Goal: Transaction & Acquisition: Purchase product/service

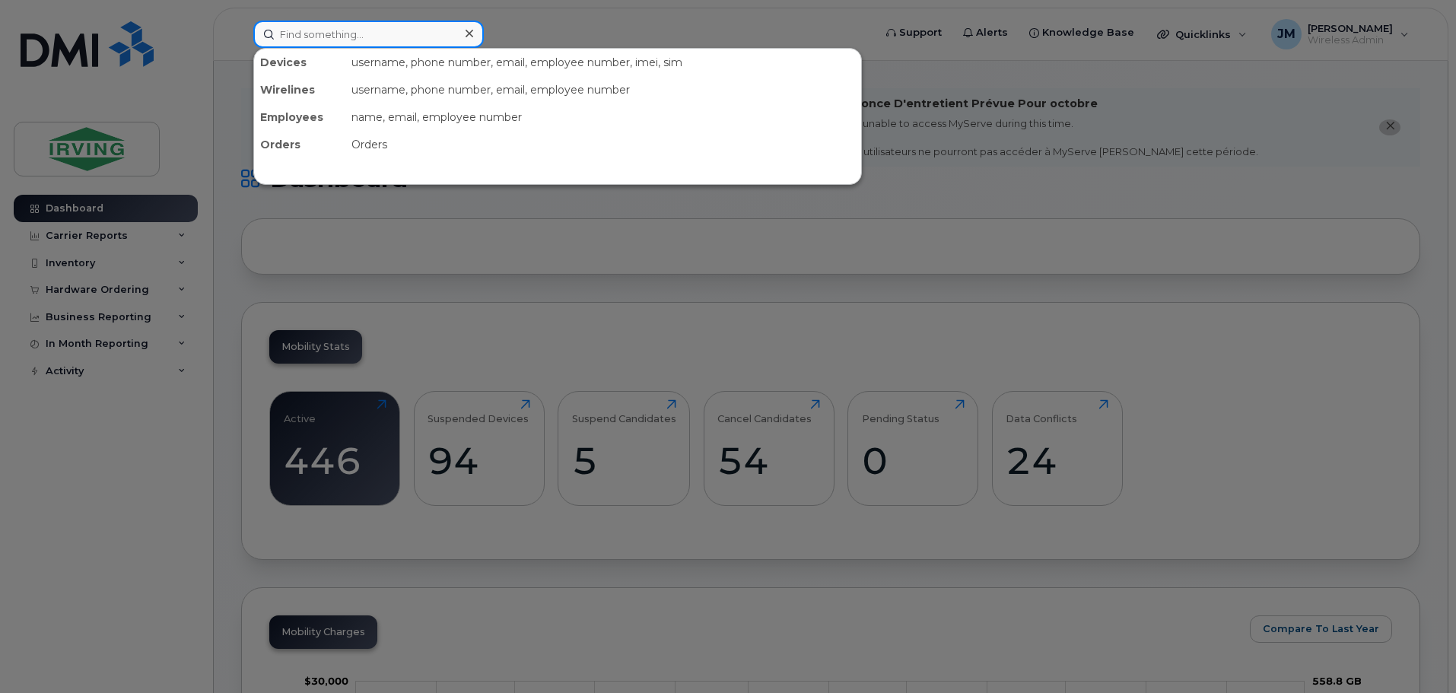
click at [354, 32] on input at bounding box center [368, 34] width 231 height 27
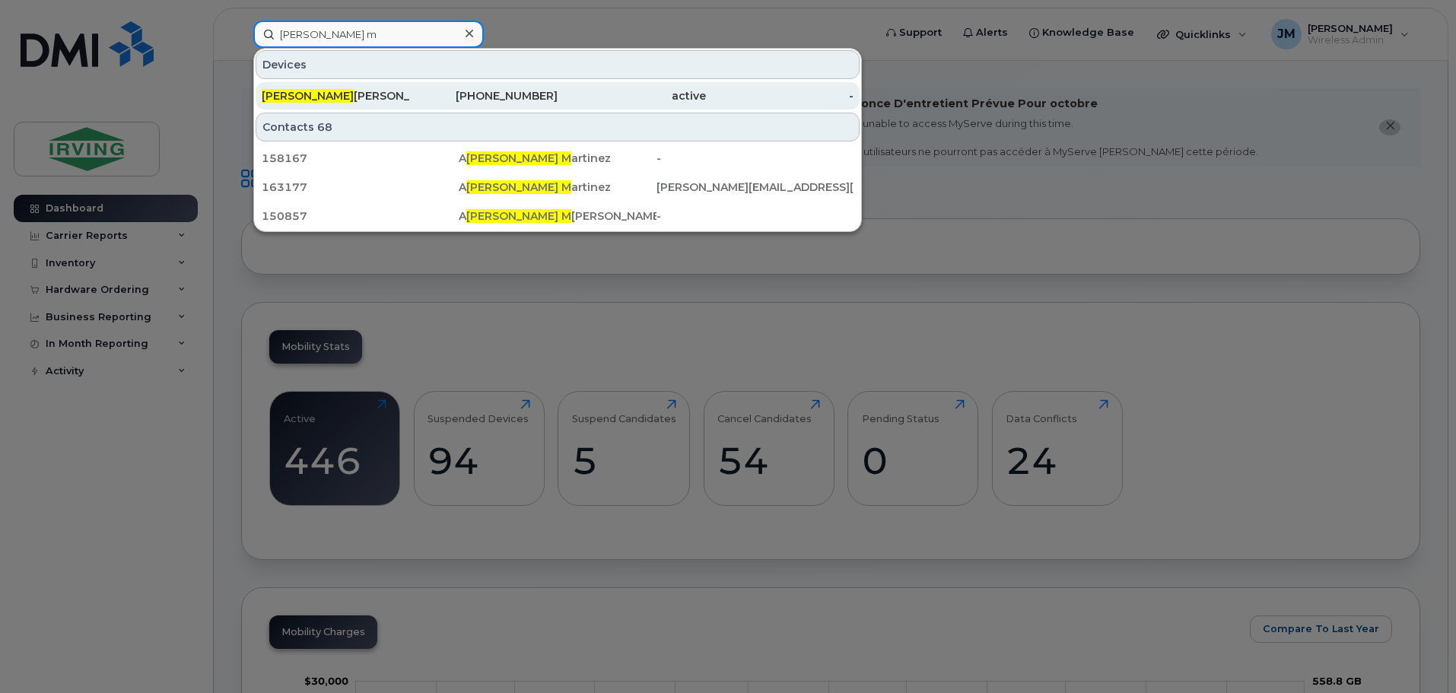
type input "dan m"
click at [355, 97] on div "Dan M ott" at bounding box center [336, 95] width 148 height 15
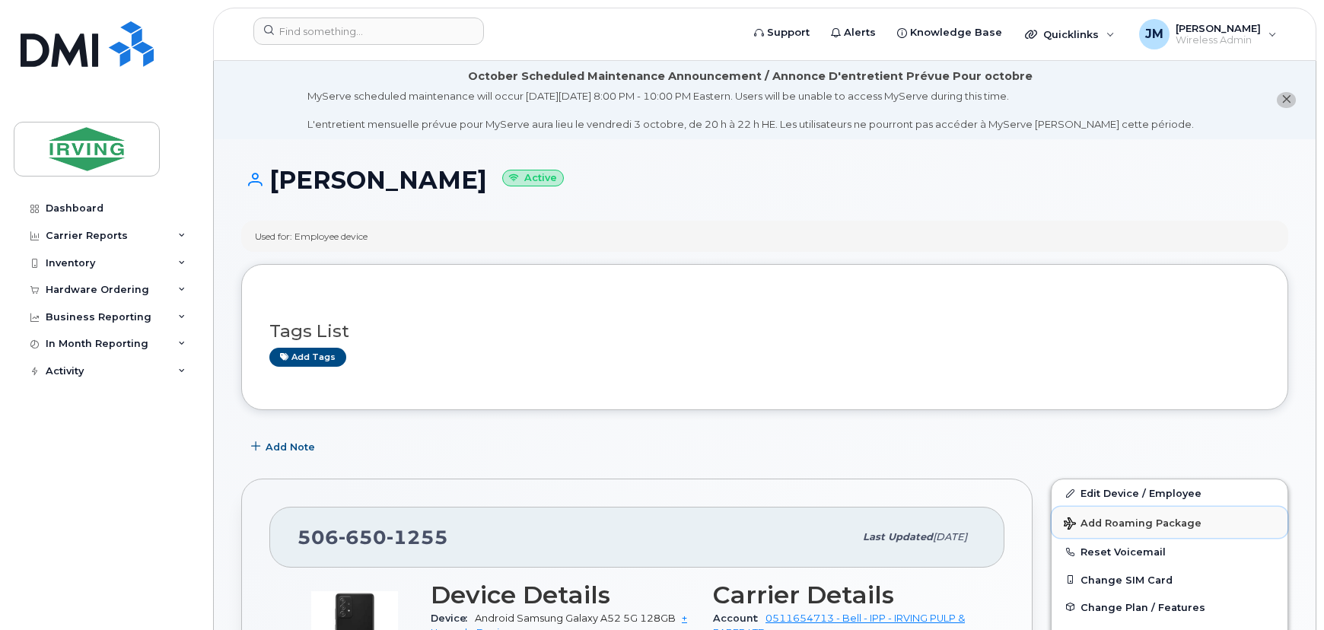
click at [1126, 527] on span "Add Roaming Package" at bounding box center [1133, 524] width 138 height 14
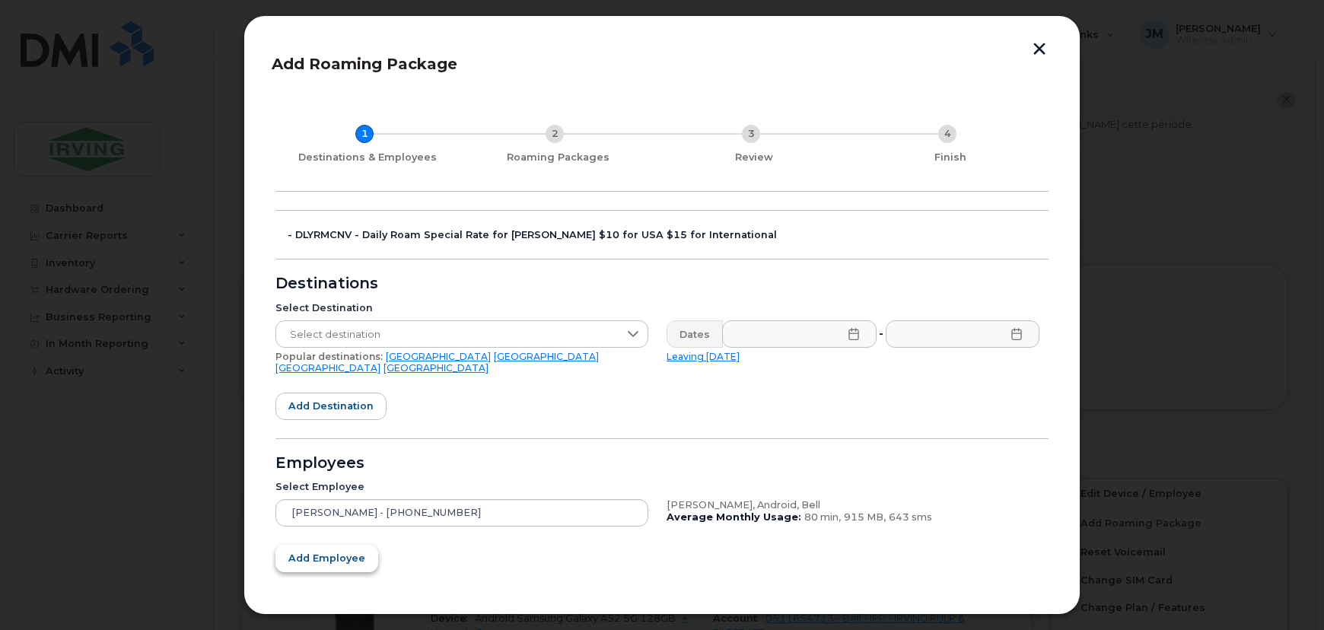
click at [323, 551] on span "Add employee" at bounding box center [326, 558] width 77 height 14
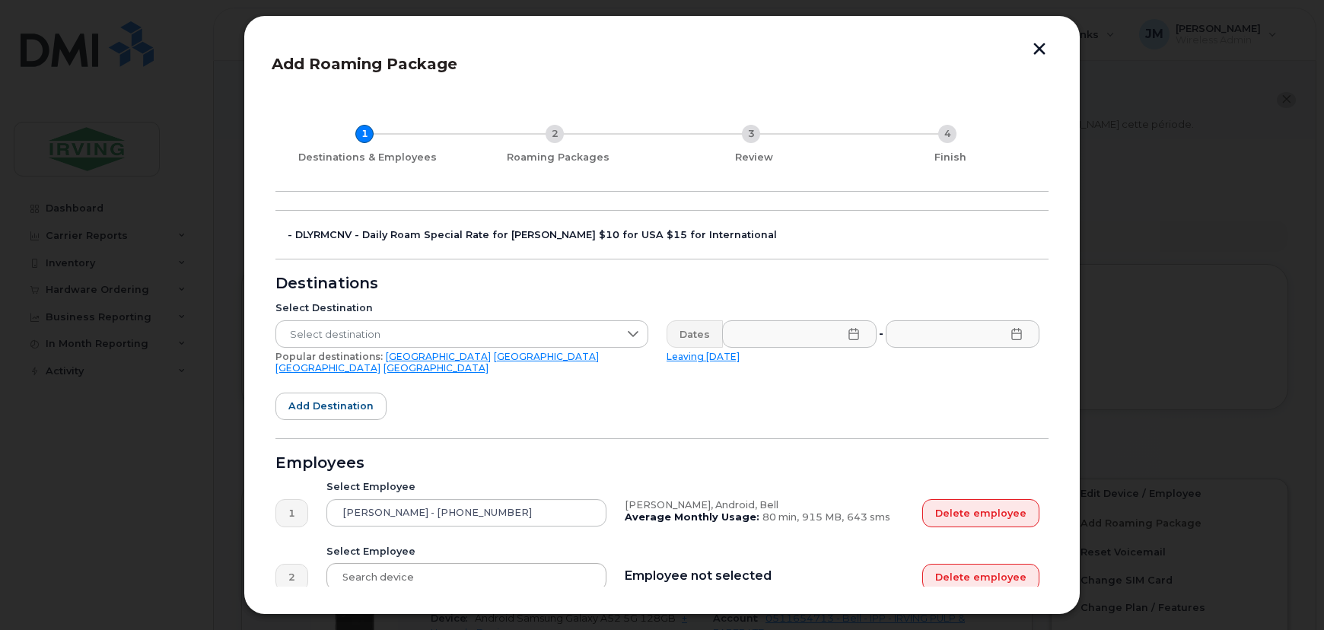
click at [404, 563] on div at bounding box center [466, 576] width 280 height 27
type input "m"
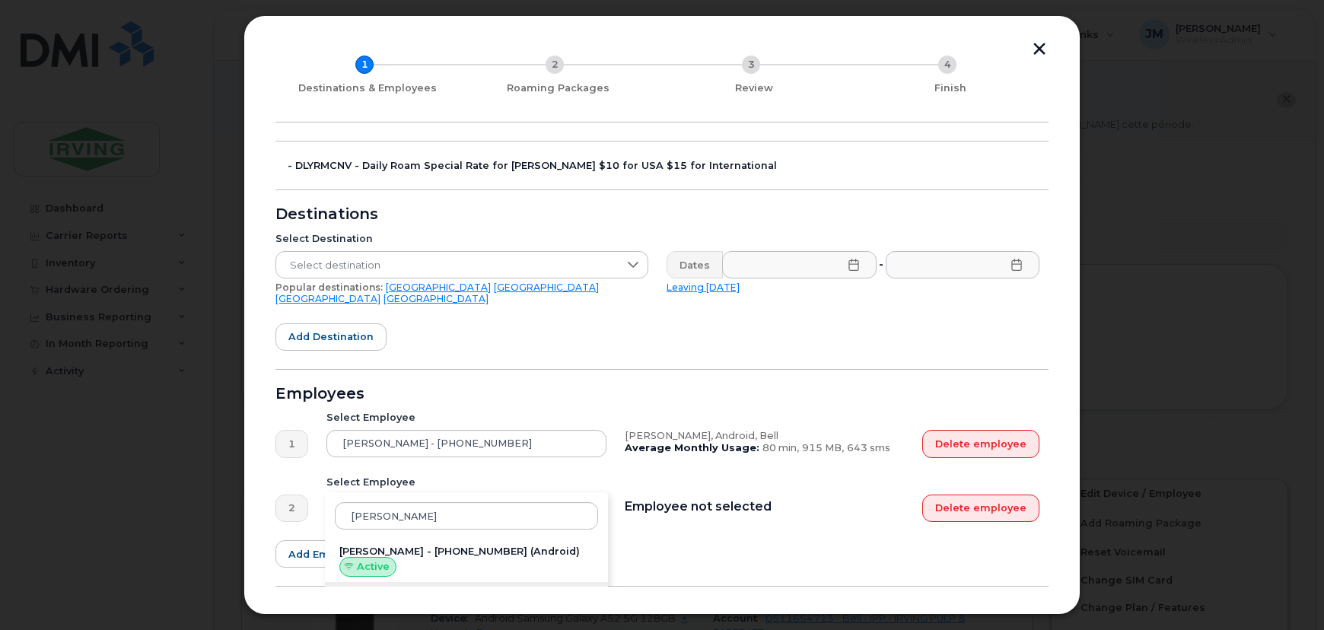
scroll to position [130, 0]
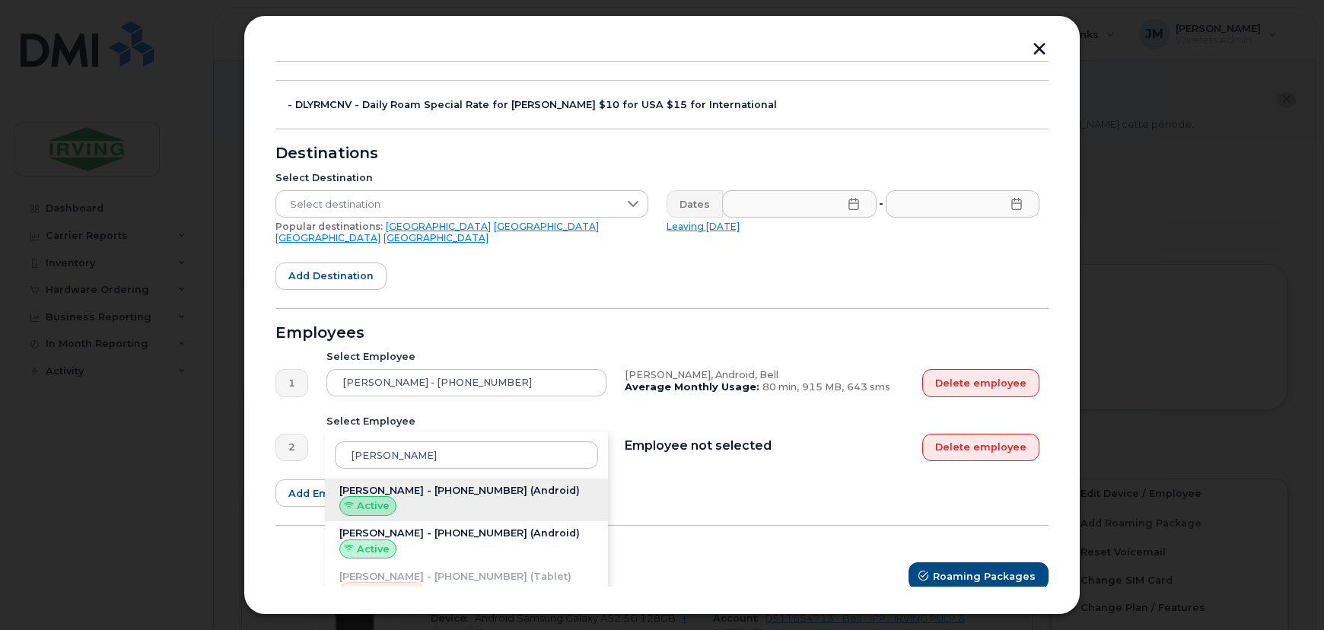
type input "[PERSON_NAME]"
click at [453, 492] on div "[PERSON_NAME] - [PHONE_NUMBER] (Android) Active" at bounding box center [466, 500] width 283 height 43
type input "[PERSON_NAME] - [PHONE_NUMBER]"
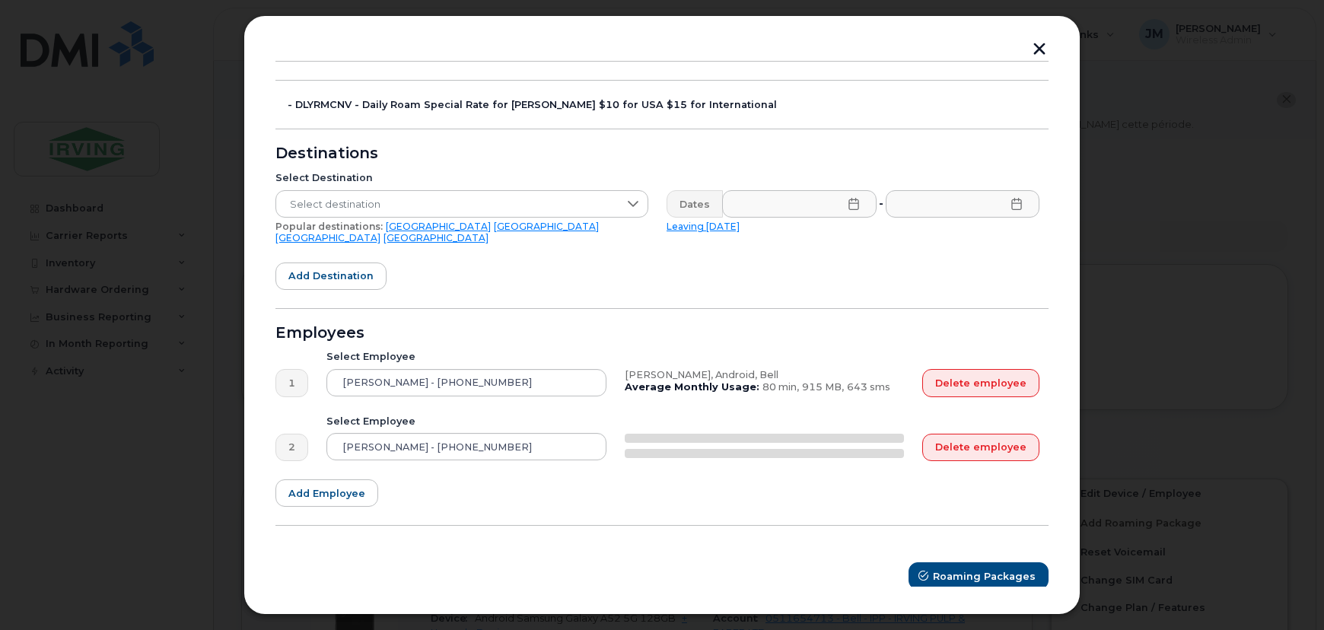
scroll to position [124, 0]
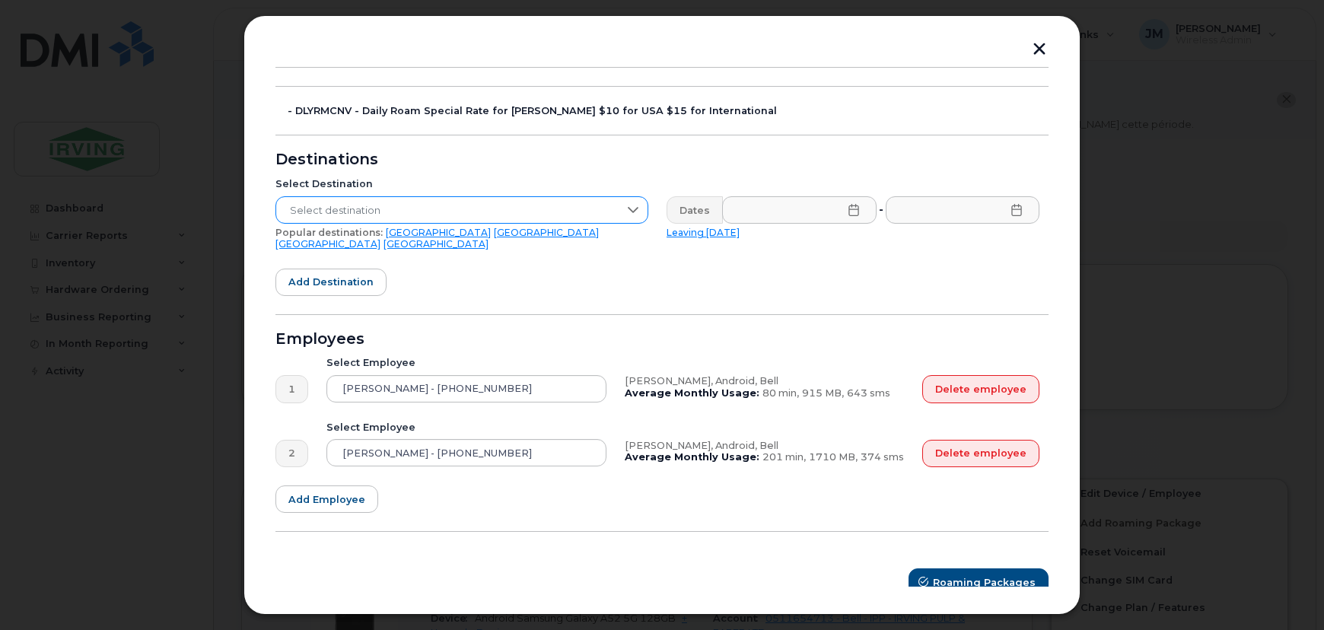
click at [401, 206] on span "Select destination" at bounding box center [447, 210] width 342 height 27
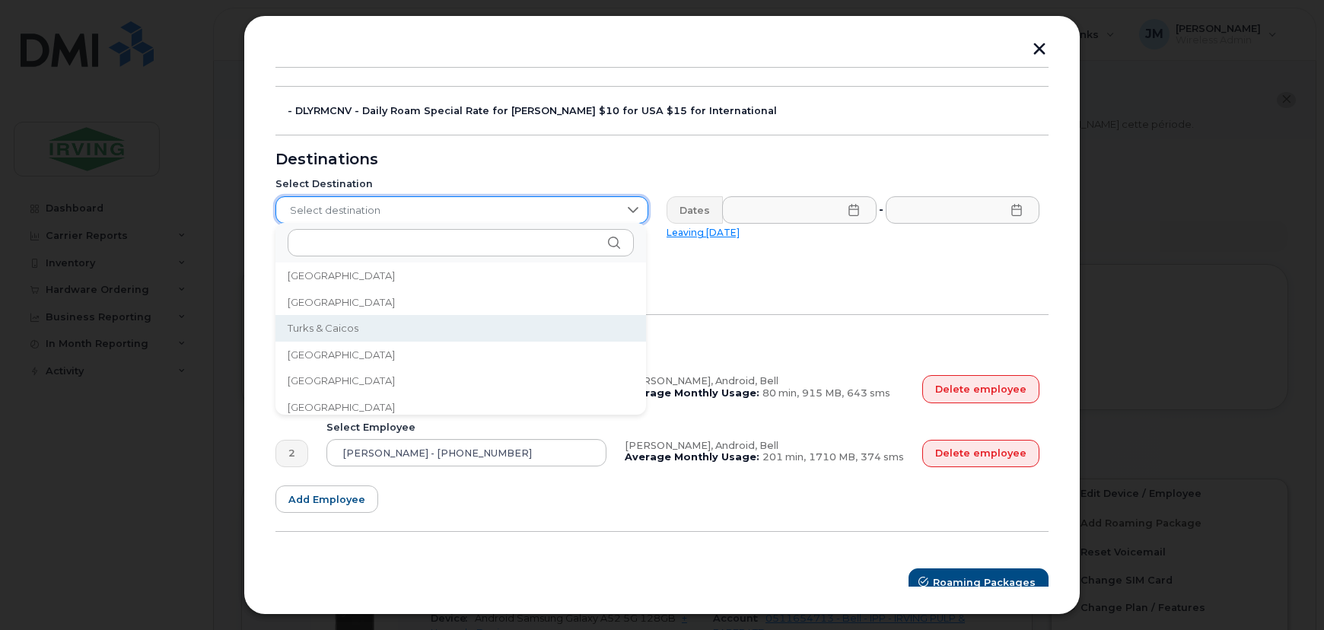
scroll to position [5045, 0]
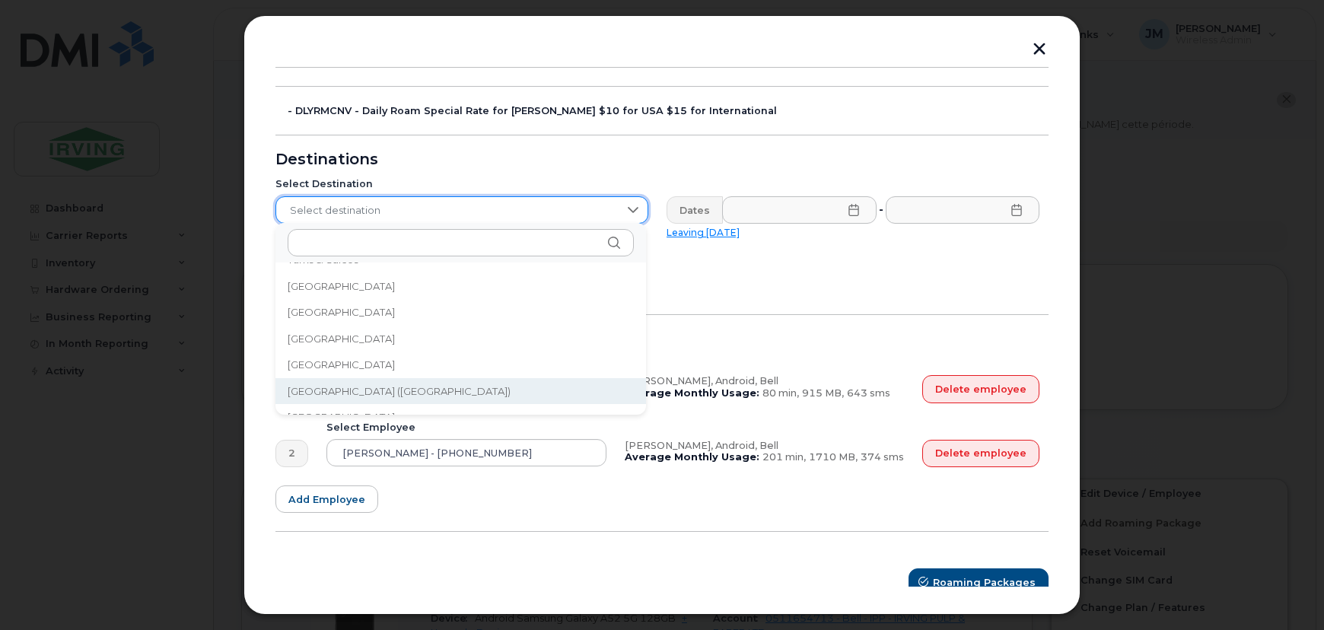
click at [393, 390] on span "[GEOGRAPHIC_DATA] ([GEOGRAPHIC_DATA])" at bounding box center [399, 391] width 223 height 14
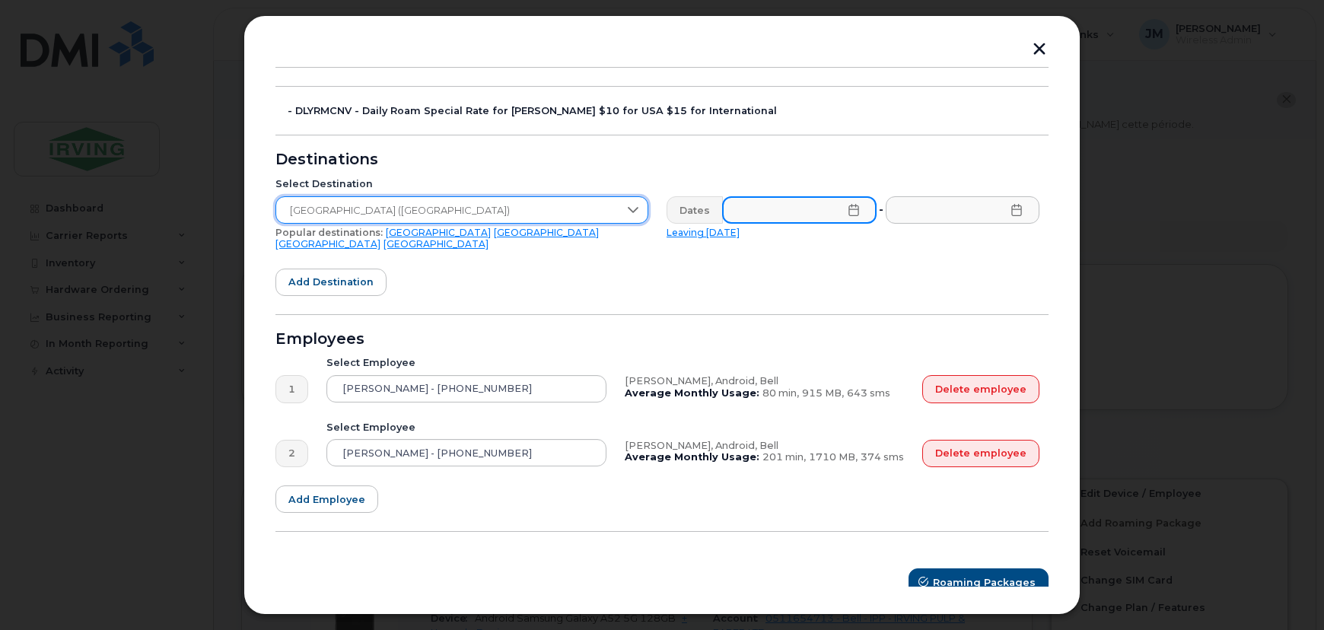
click at [834, 205] on input "text" at bounding box center [799, 209] width 154 height 27
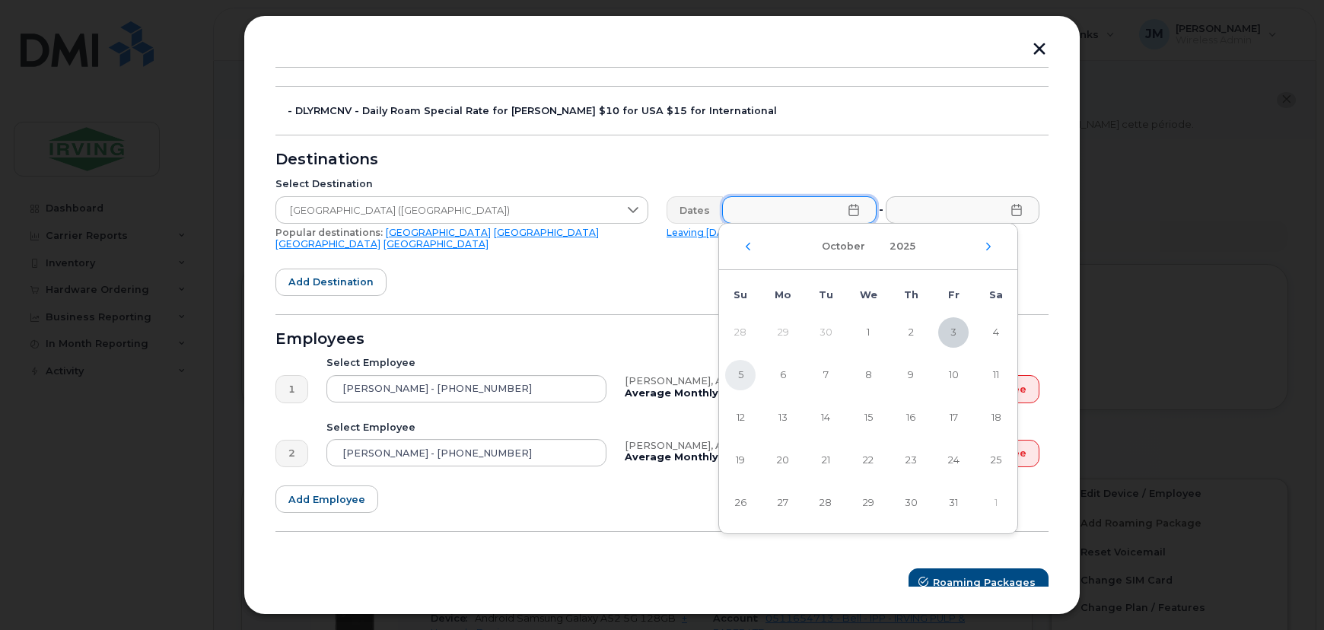
click at [734, 379] on span "5" at bounding box center [740, 375] width 30 height 30
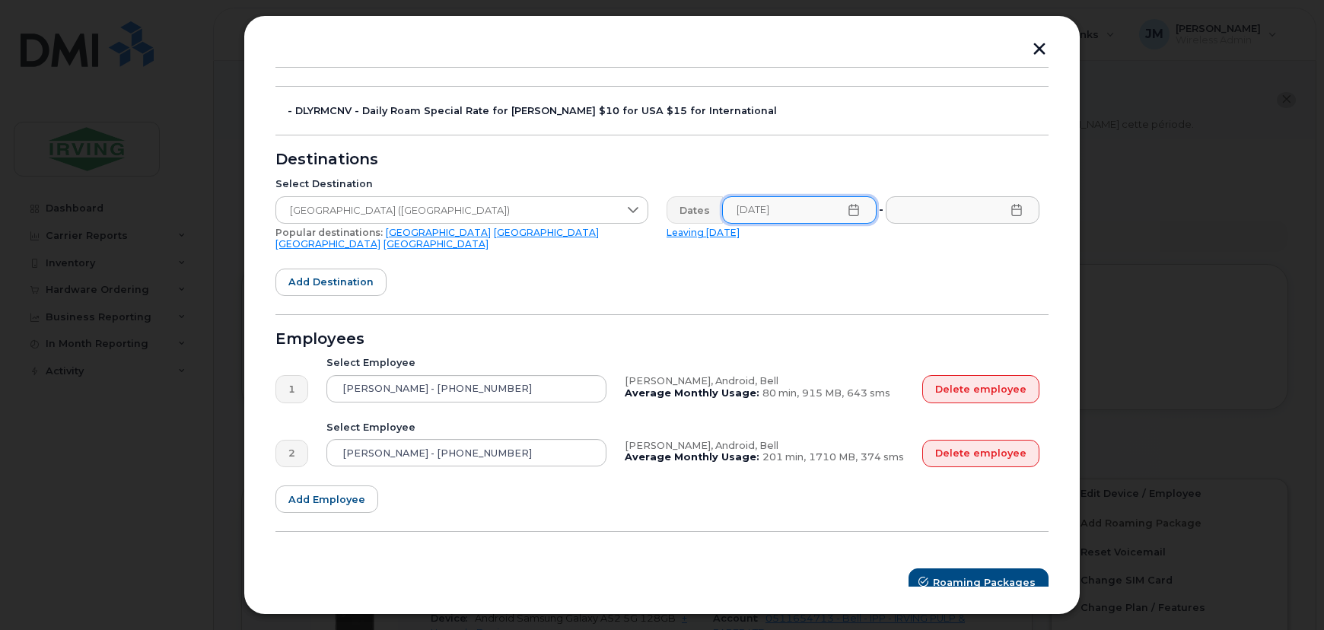
click at [1014, 213] on icon at bounding box center [1016, 210] width 12 height 12
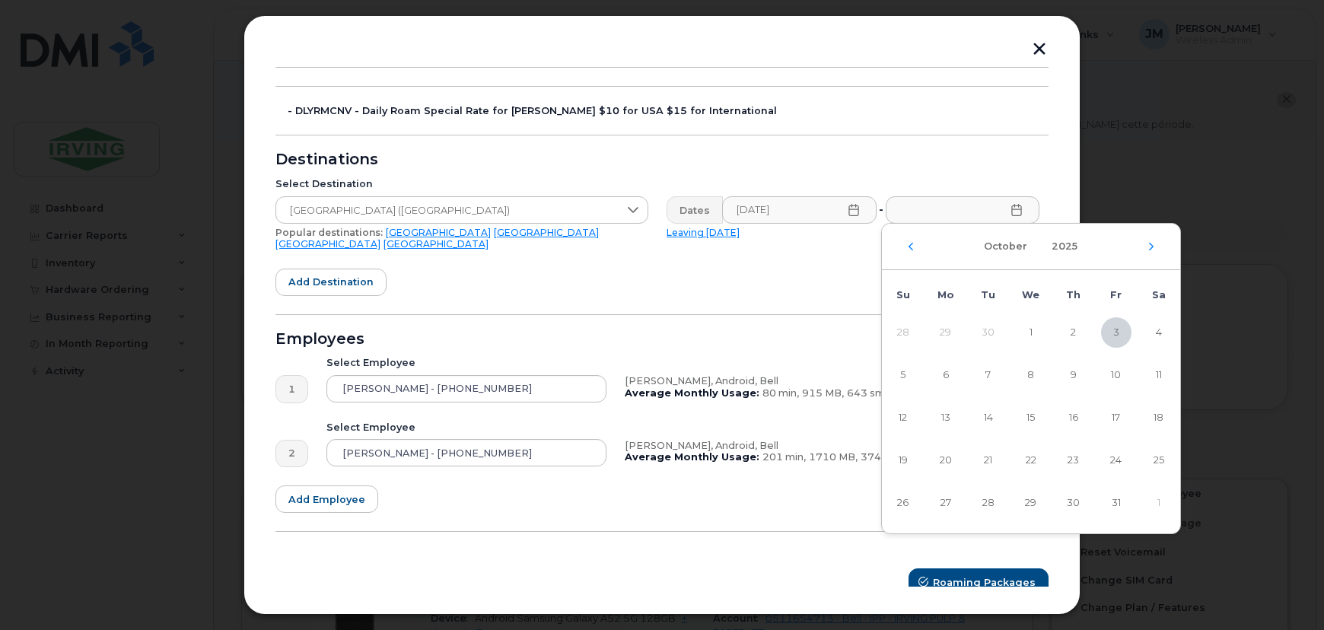
click at [848, 206] on icon at bounding box center [854, 210] width 12 height 12
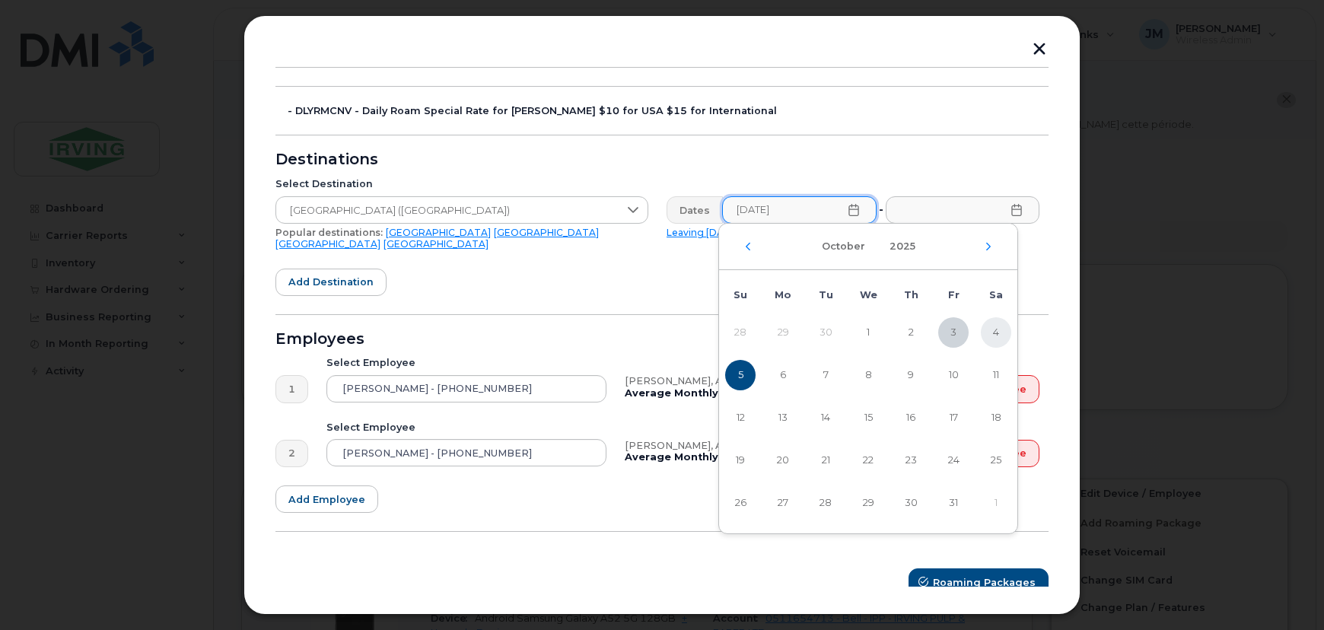
click at [991, 331] on span "4" at bounding box center [996, 332] width 30 height 30
type input "[DATE]"
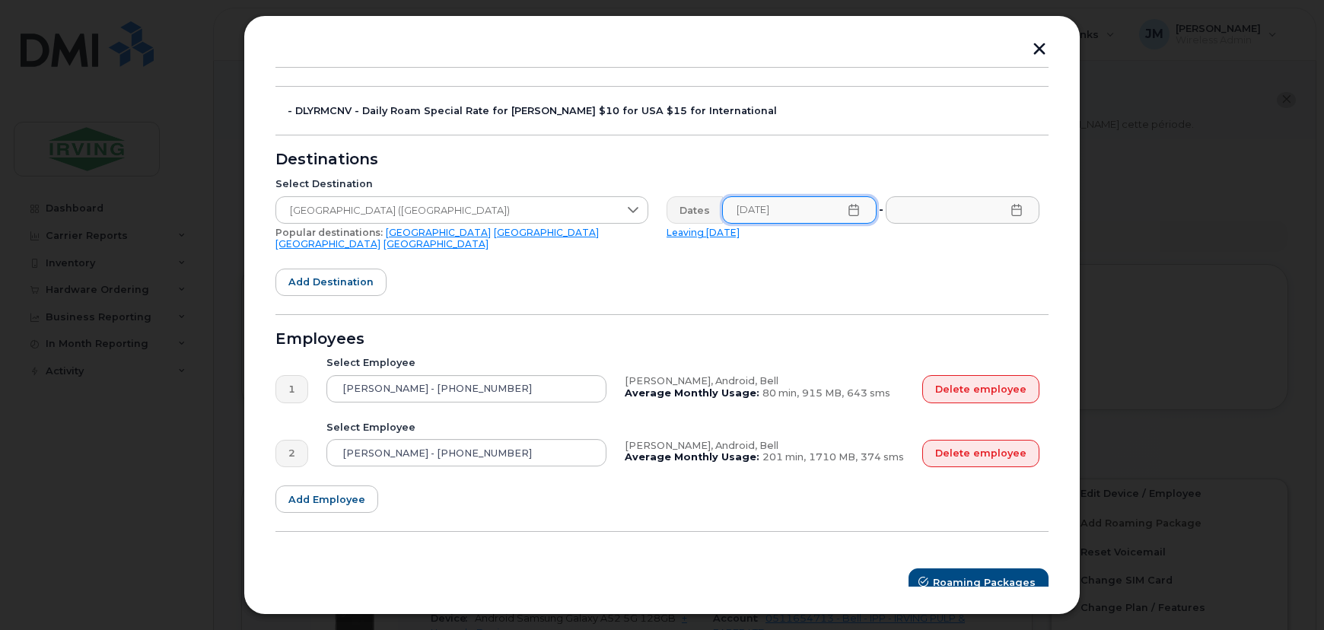
click at [1017, 212] on icon at bounding box center [1016, 210] width 10 height 12
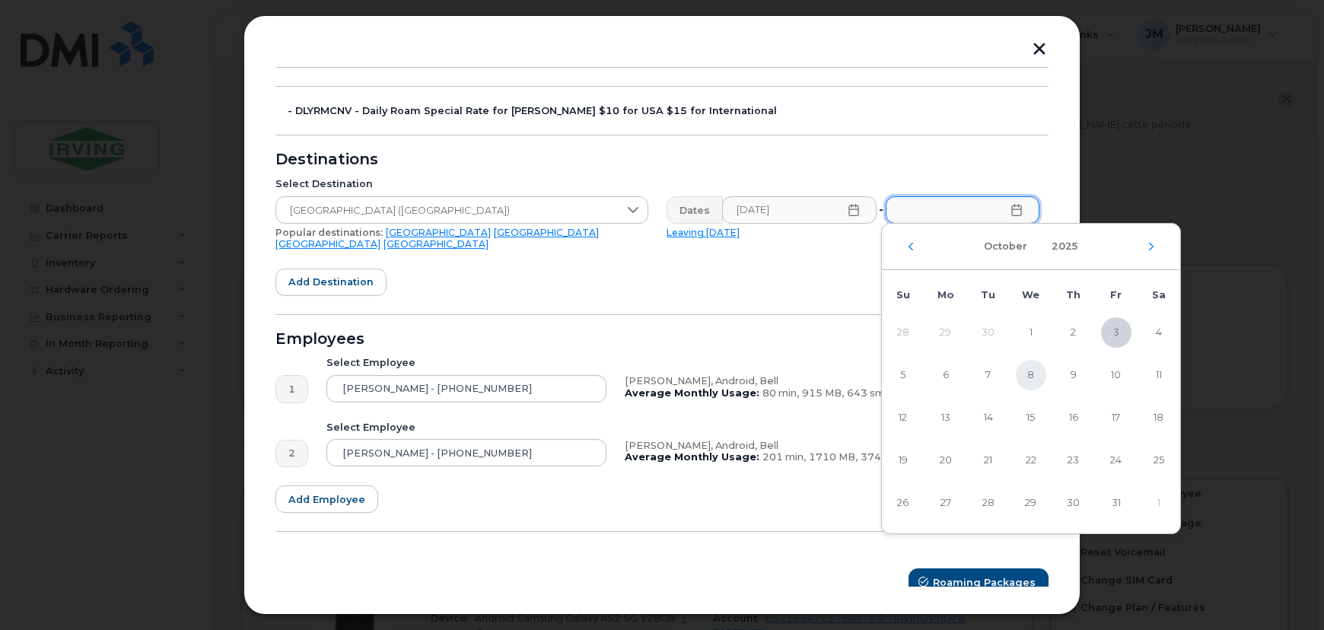
click at [1036, 378] on span "8" at bounding box center [1031, 375] width 30 height 30
type input "[DATE]"
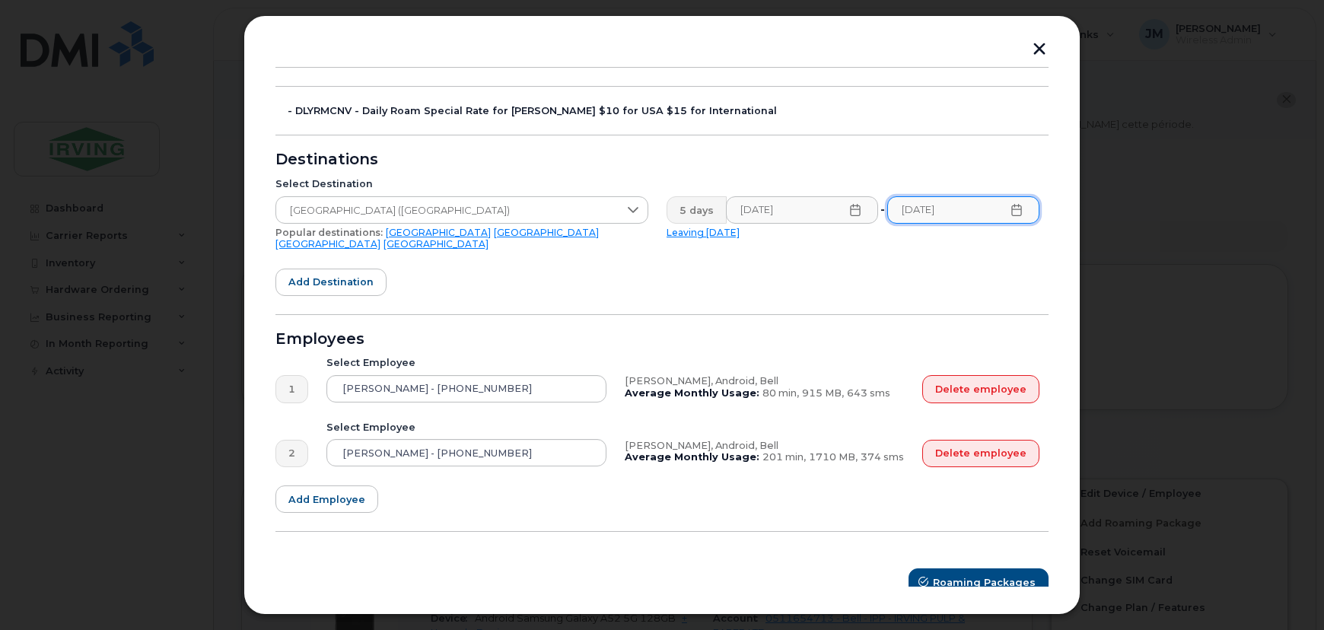
click at [760, 295] on form "- DLYRMCNV - Daily Roam Special Rate for [PERSON_NAME] $10 for USA $15 for Inte…" at bounding box center [661, 341] width 773 height 510
click at [979, 575] on span "Roaming Packages" at bounding box center [985, 582] width 103 height 14
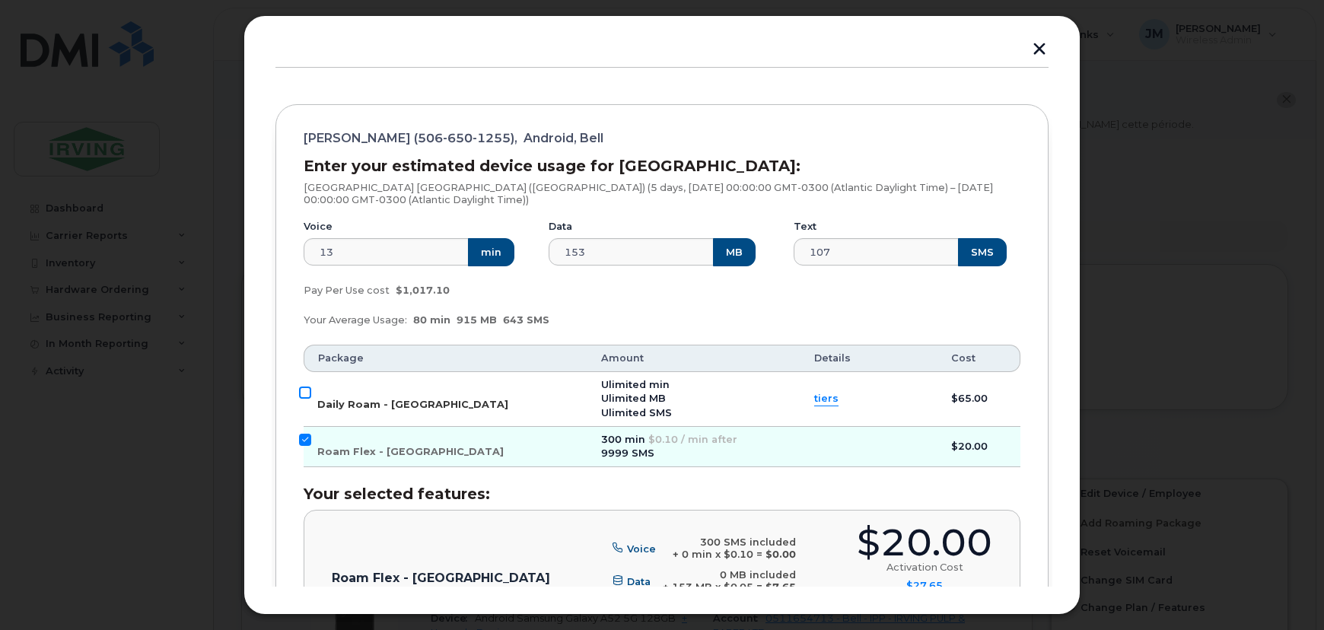
click at [305, 393] on input "Daily Roam - [GEOGRAPHIC_DATA]" at bounding box center [305, 393] width 12 height 12
checkbox input "true"
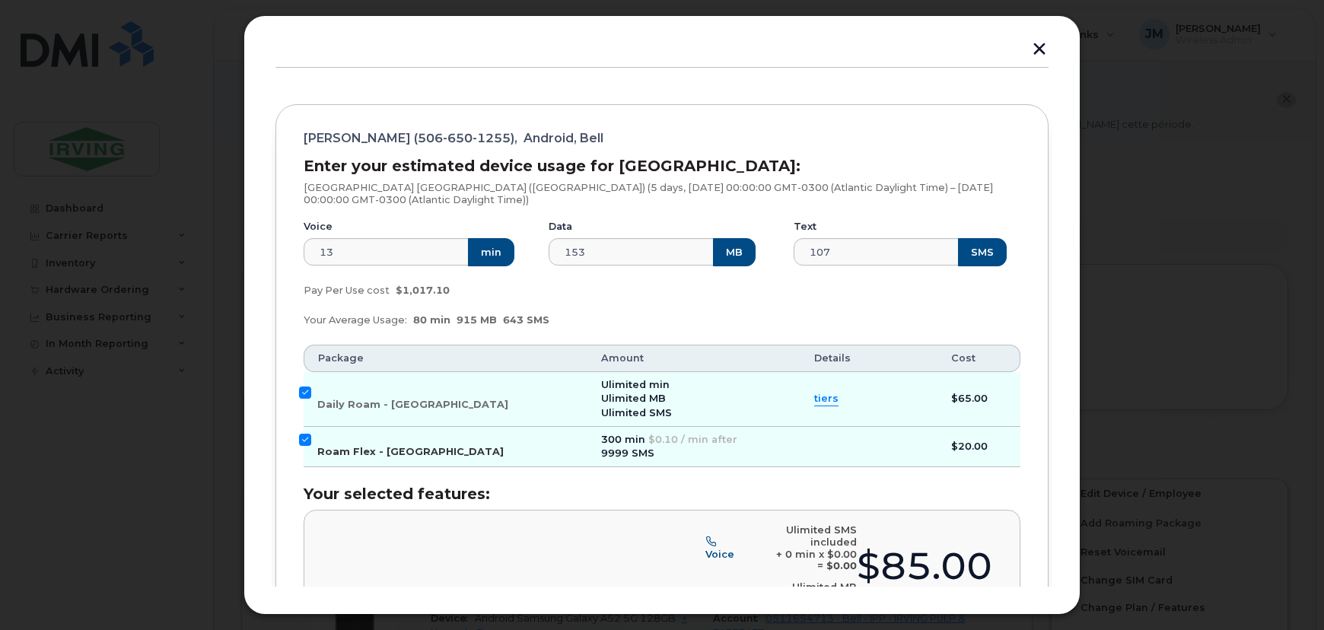
click at [305, 438] on input "Roam Flex - [GEOGRAPHIC_DATA]" at bounding box center [305, 440] width 12 height 12
checkbox input "false"
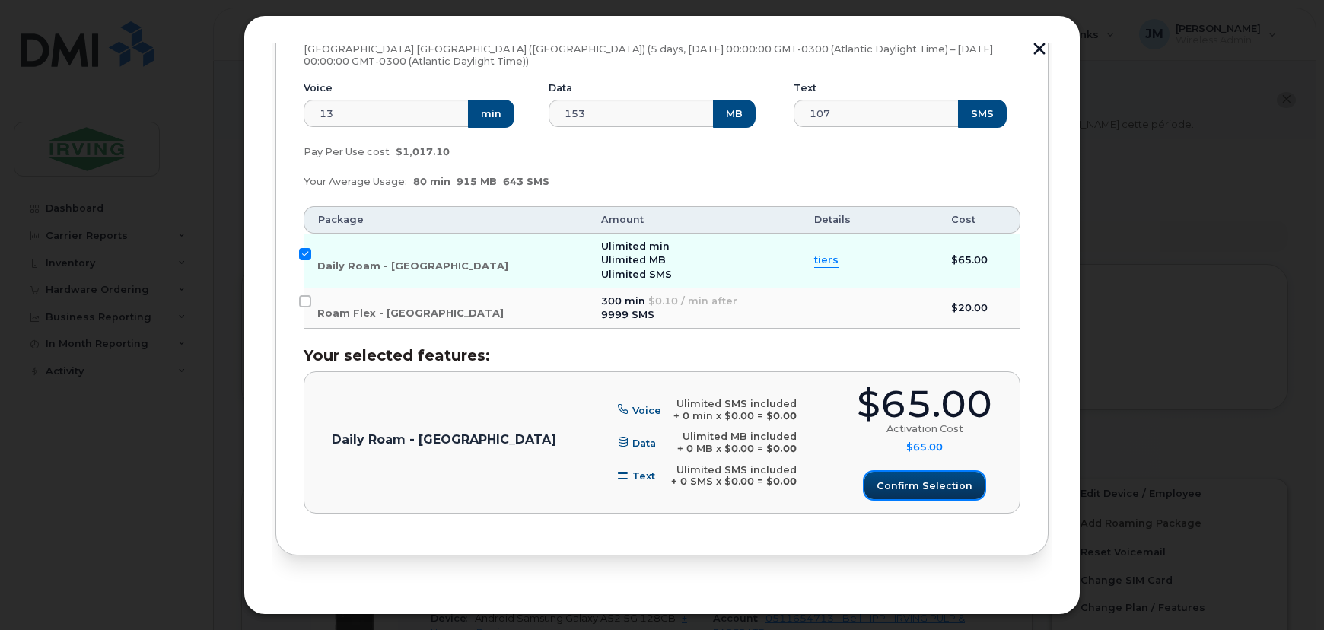
click at [913, 481] on span "Confirm selection" at bounding box center [925, 486] width 96 height 14
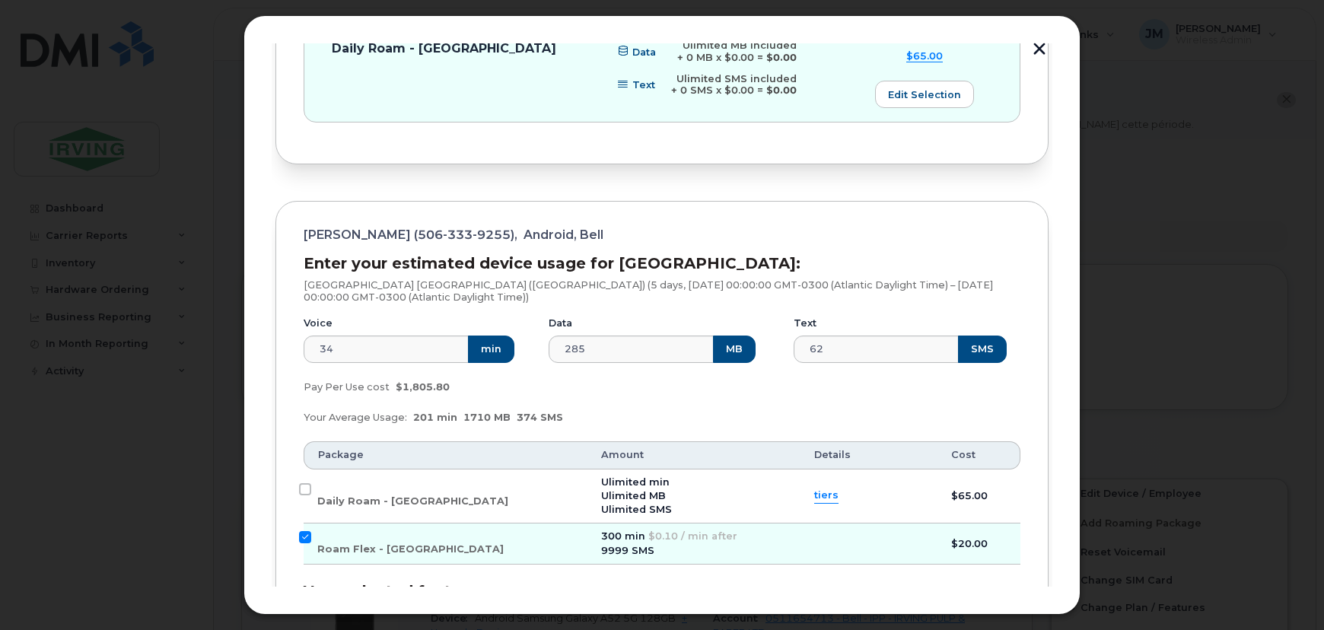
scroll to position [677, 0]
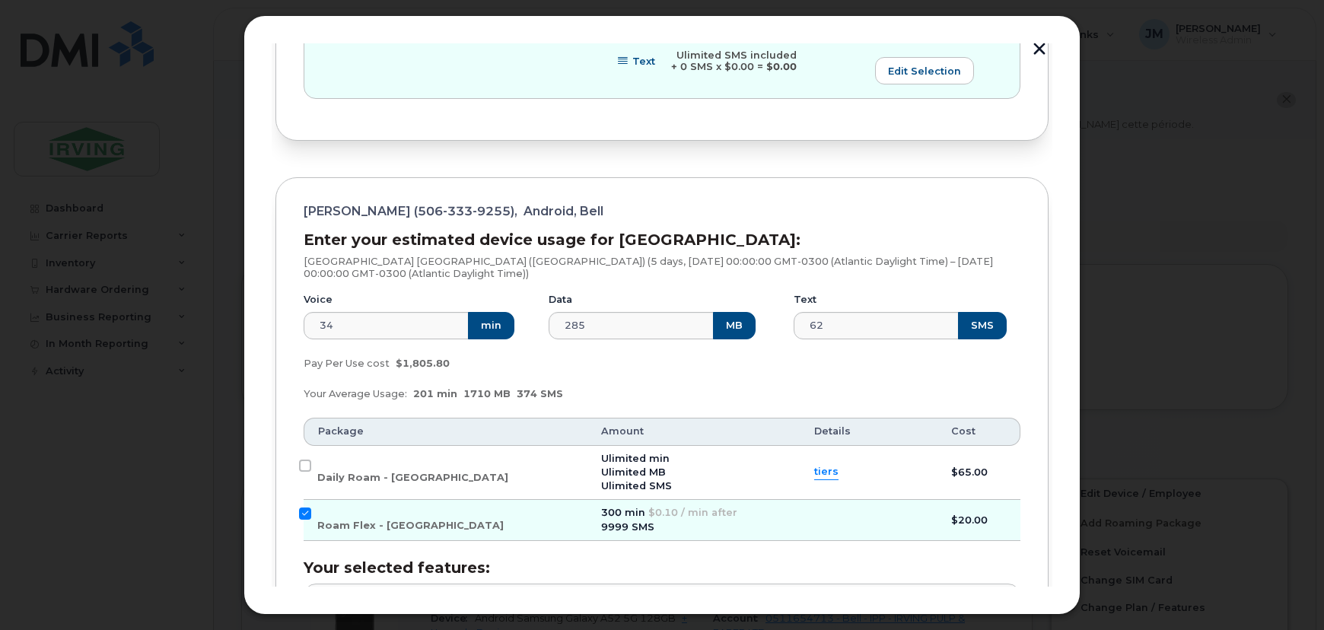
click at [305, 472] on td "Daily Roam - [GEOGRAPHIC_DATA]" at bounding box center [446, 473] width 284 height 55
drag, startPoint x: 307, startPoint y: 467, endPoint x: 306, endPoint y: 498, distance: 31.2
click at [307, 469] on input "Daily Roam - [GEOGRAPHIC_DATA]" at bounding box center [305, 466] width 12 height 12
checkbox input "true"
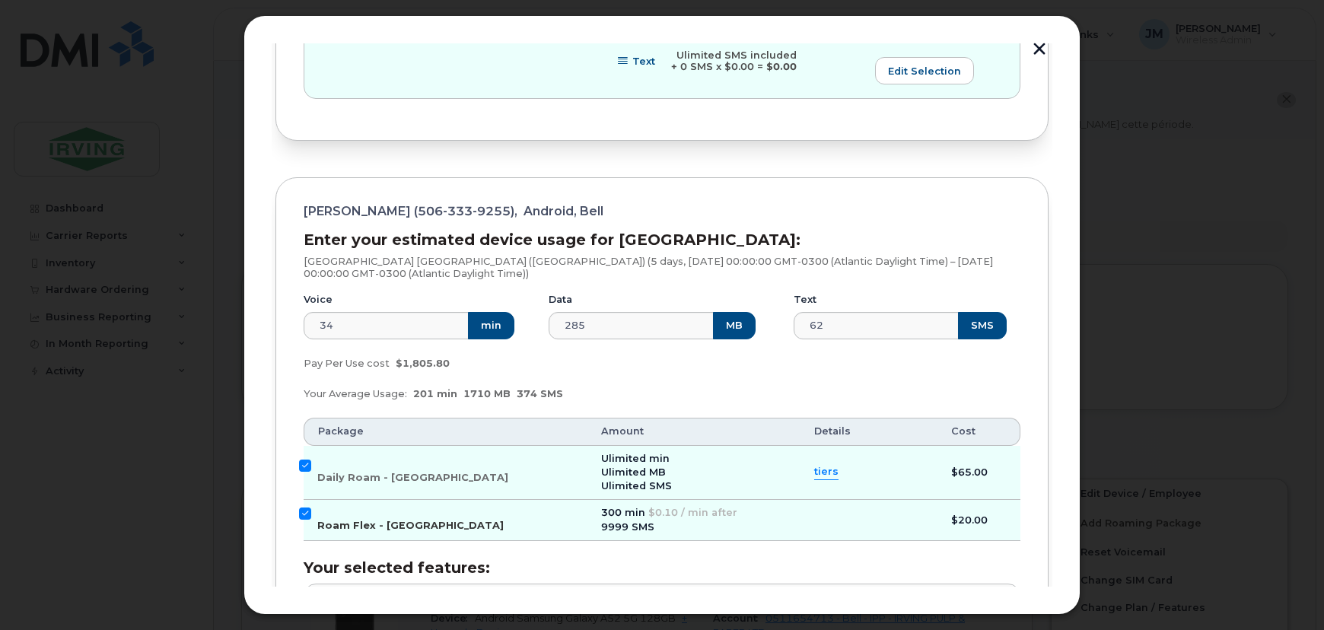
click at [303, 517] on input "Roam Flex - [GEOGRAPHIC_DATA]" at bounding box center [305, 514] width 12 height 12
checkbox input "false"
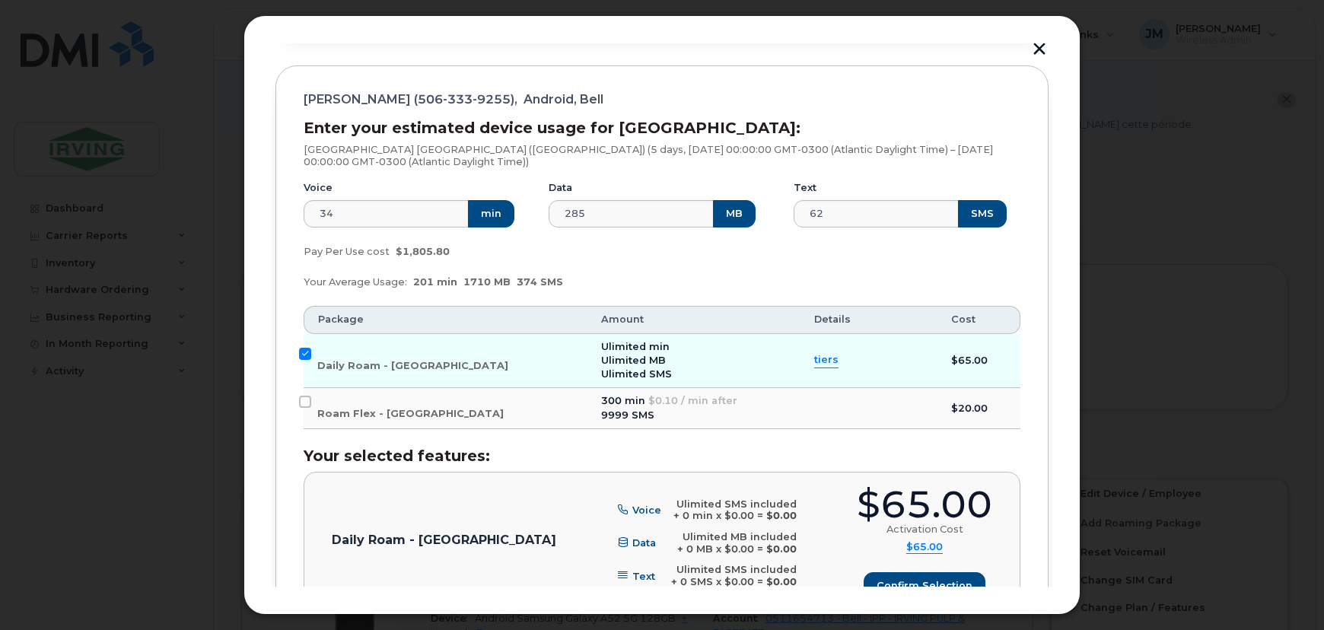
scroll to position [924, 0]
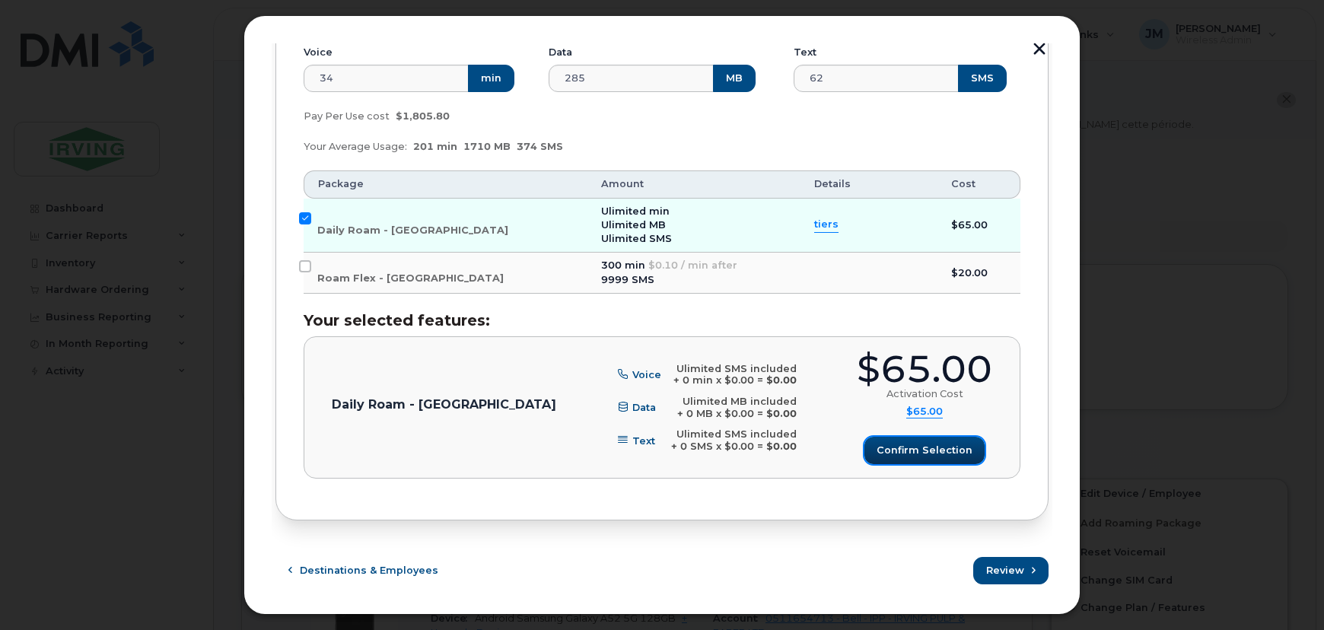
click at [926, 453] on span "Confirm selection" at bounding box center [925, 450] width 96 height 14
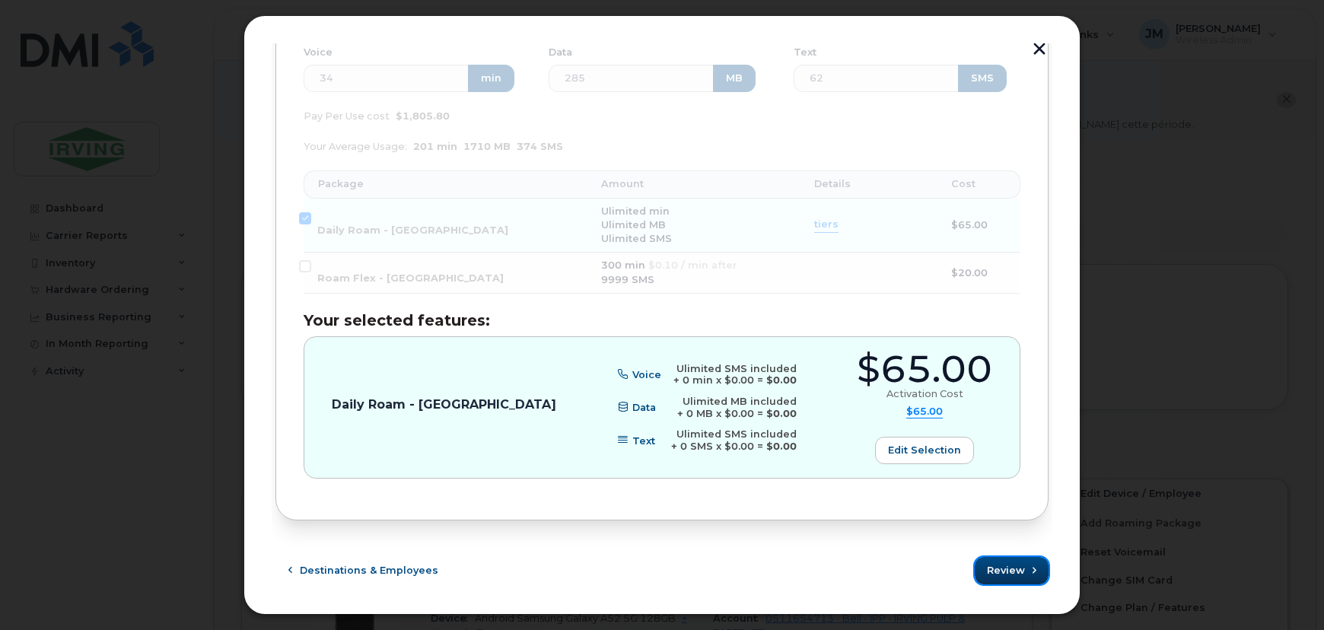
click at [1010, 572] on span "Review" at bounding box center [1006, 570] width 38 height 14
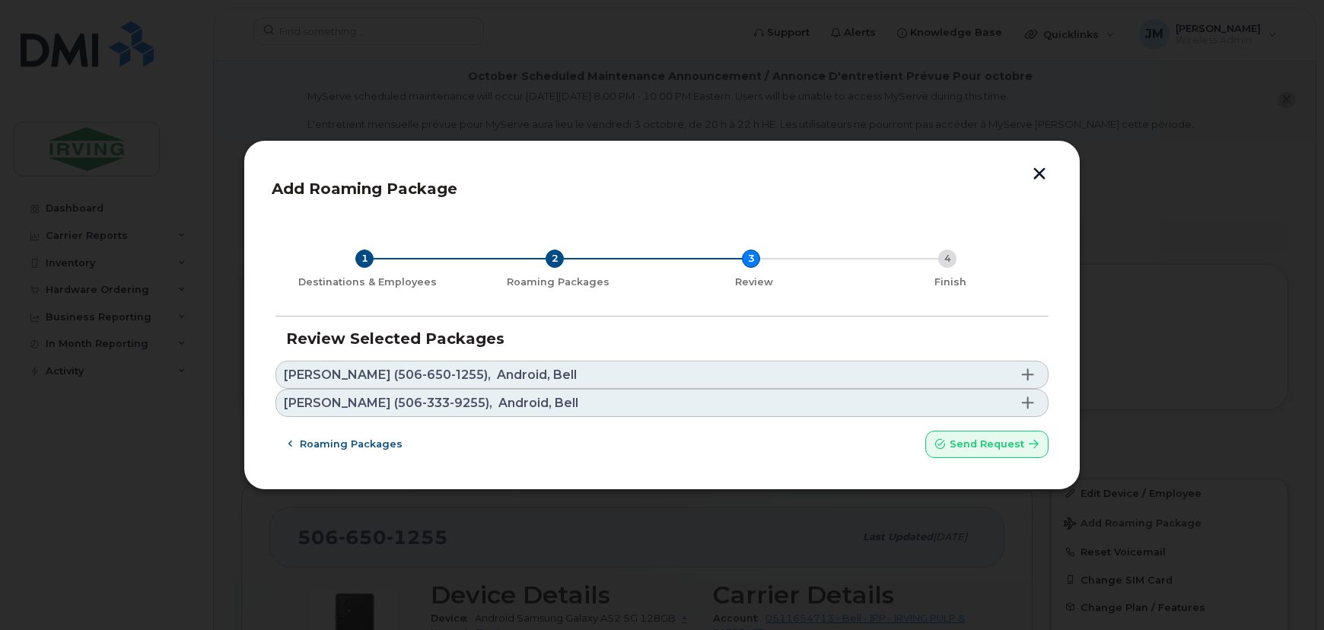
scroll to position [0, 0]
click at [1028, 376] on span at bounding box center [1028, 374] width 12 height 12
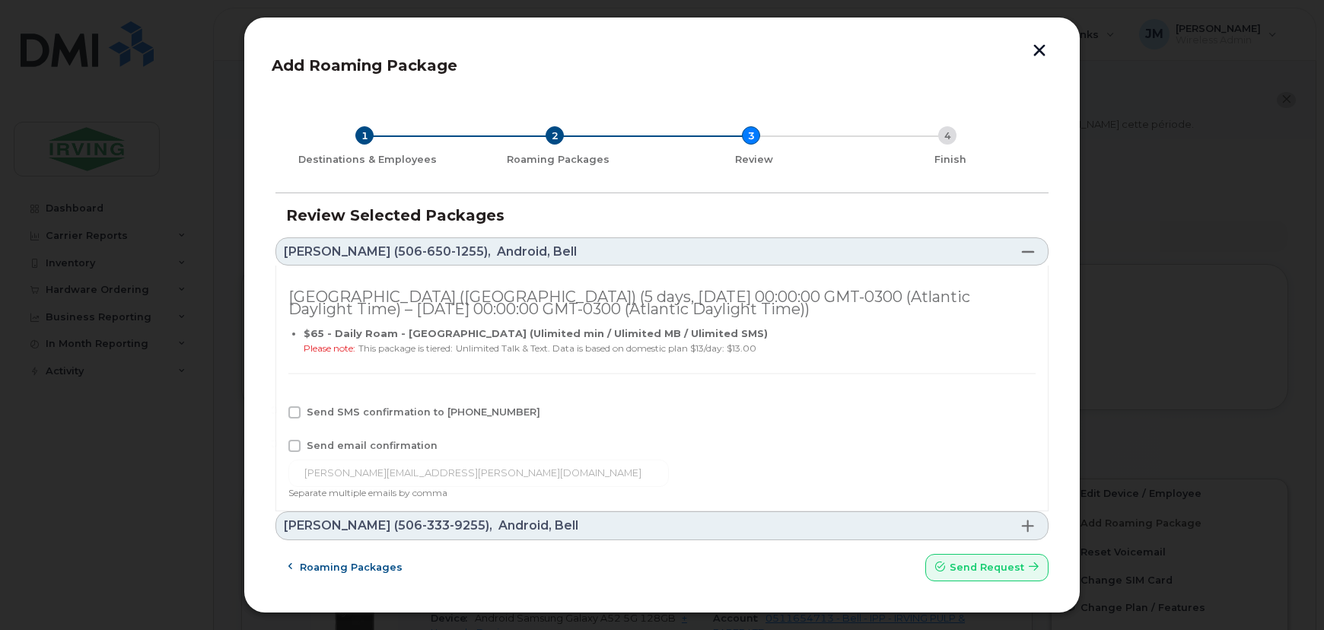
click at [295, 412] on span at bounding box center [294, 412] width 12 height 12
click at [278, 412] on input "Send SMS confirmation to [PHONE_NUMBER]" at bounding box center [274, 410] width 8 height 8
checkbox input "true"
click at [293, 442] on span at bounding box center [294, 446] width 12 height 12
click at [278, 442] on input "Send email confirmation" at bounding box center [274, 444] width 8 height 8
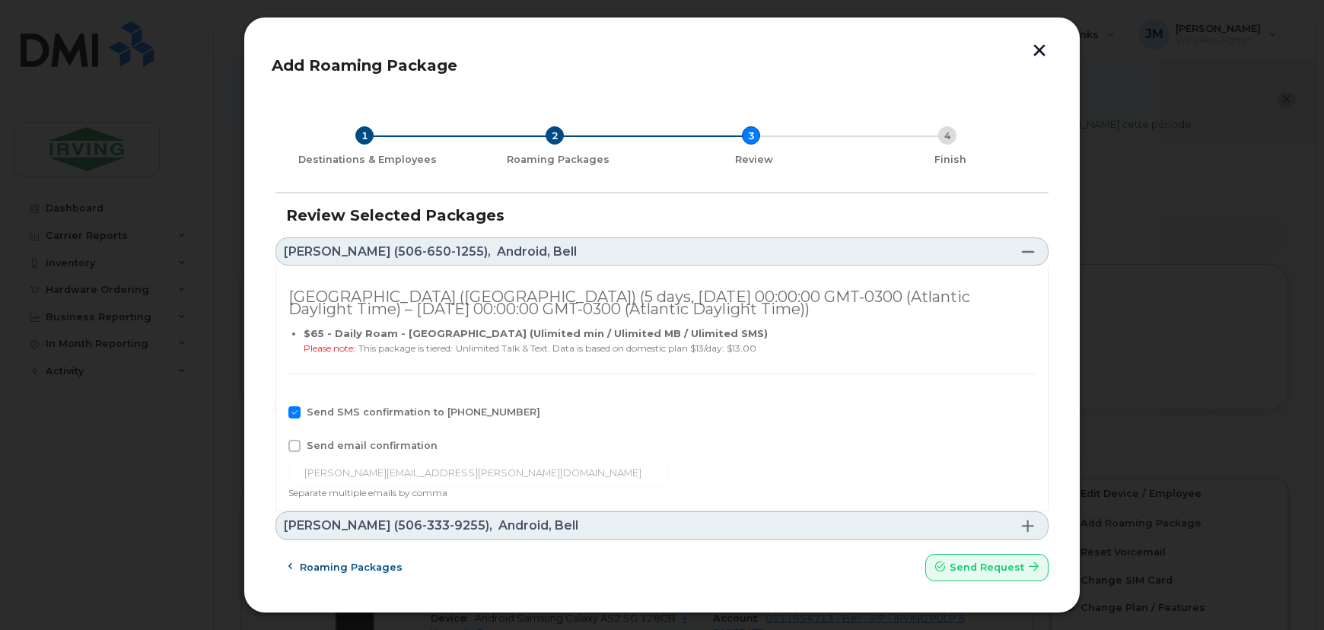
checkbox input "true"
click at [1027, 523] on span at bounding box center [1028, 526] width 12 height 12
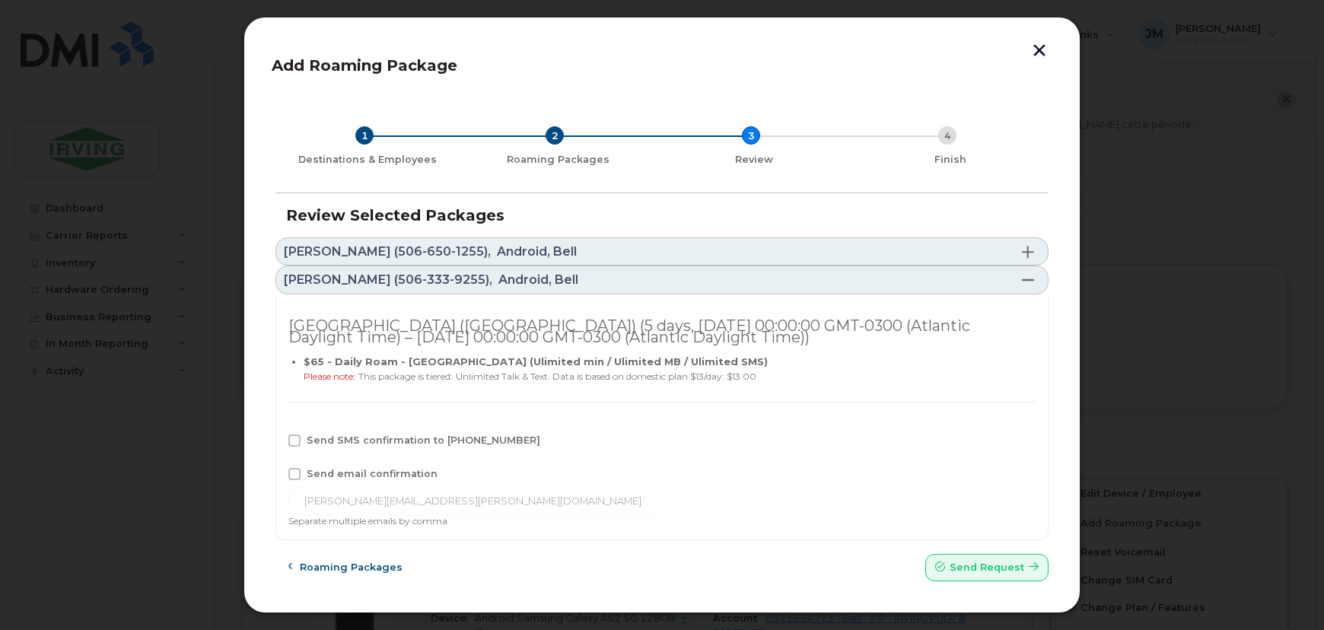
click at [293, 441] on span at bounding box center [294, 440] width 12 height 12
click at [278, 441] on input "Send SMS confirmation to [PHONE_NUMBER]" at bounding box center [274, 438] width 8 height 8
checkbox input "true"
click at [293, 474] on span at bounding box center [294, 474] width 12 height 12
click at [278, 474] on input "Send email confirmation" at bounding box center [274, 472] width 8 height 8
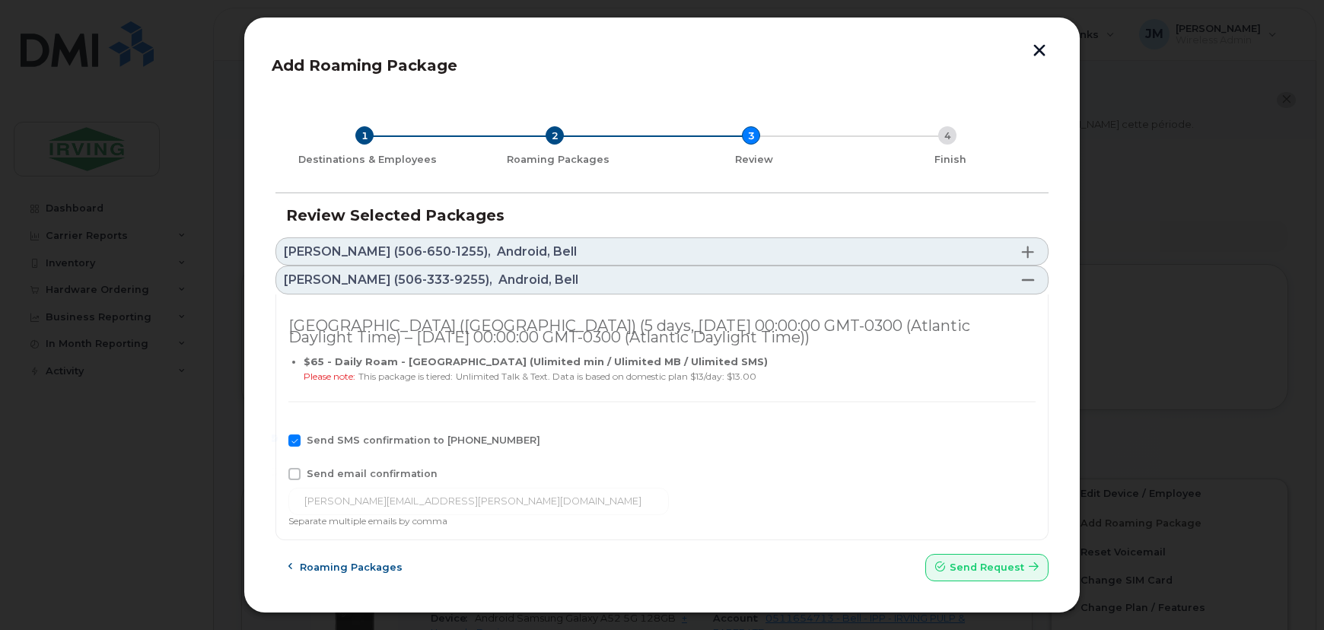
checkbox input "true"
